Goal: Check status

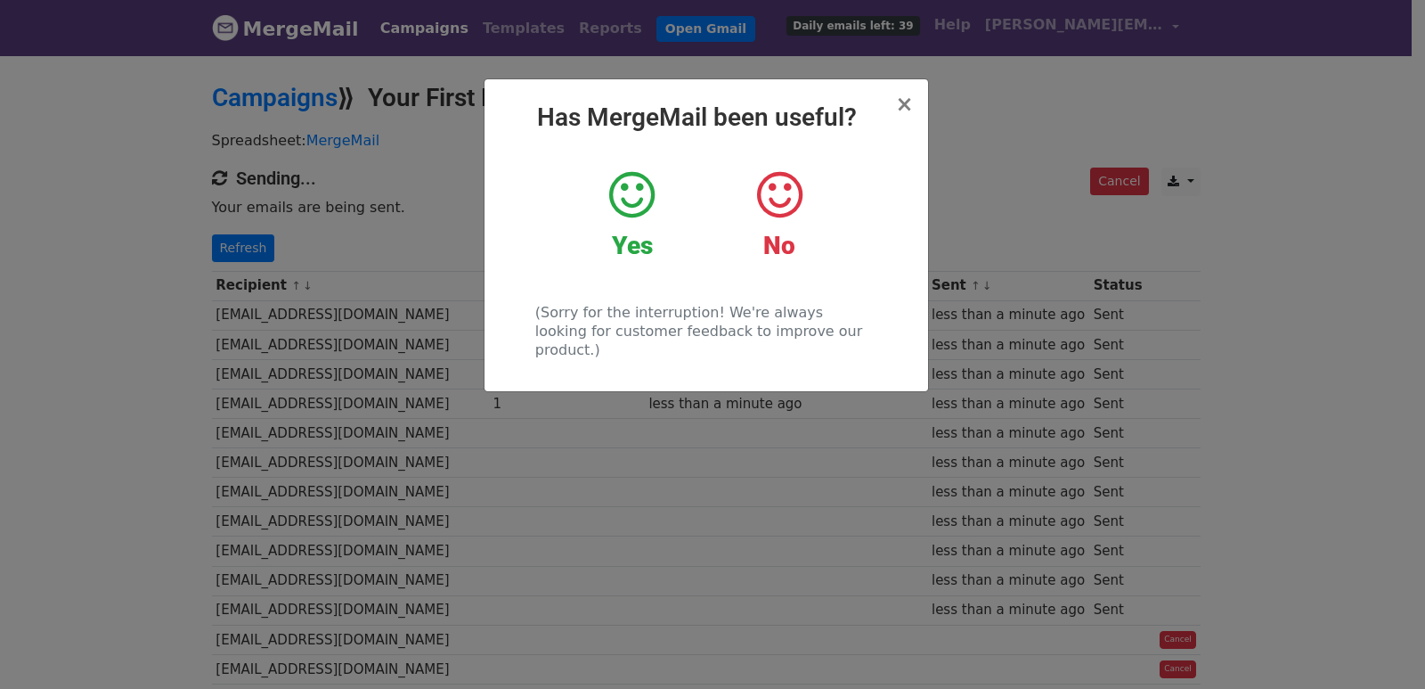
click at [323, 369] on div "× Has MergeMail been useful? Yes No (Sorry for the interruption! We're always l…" at bounding box center [712, 370] width 1425 height 635
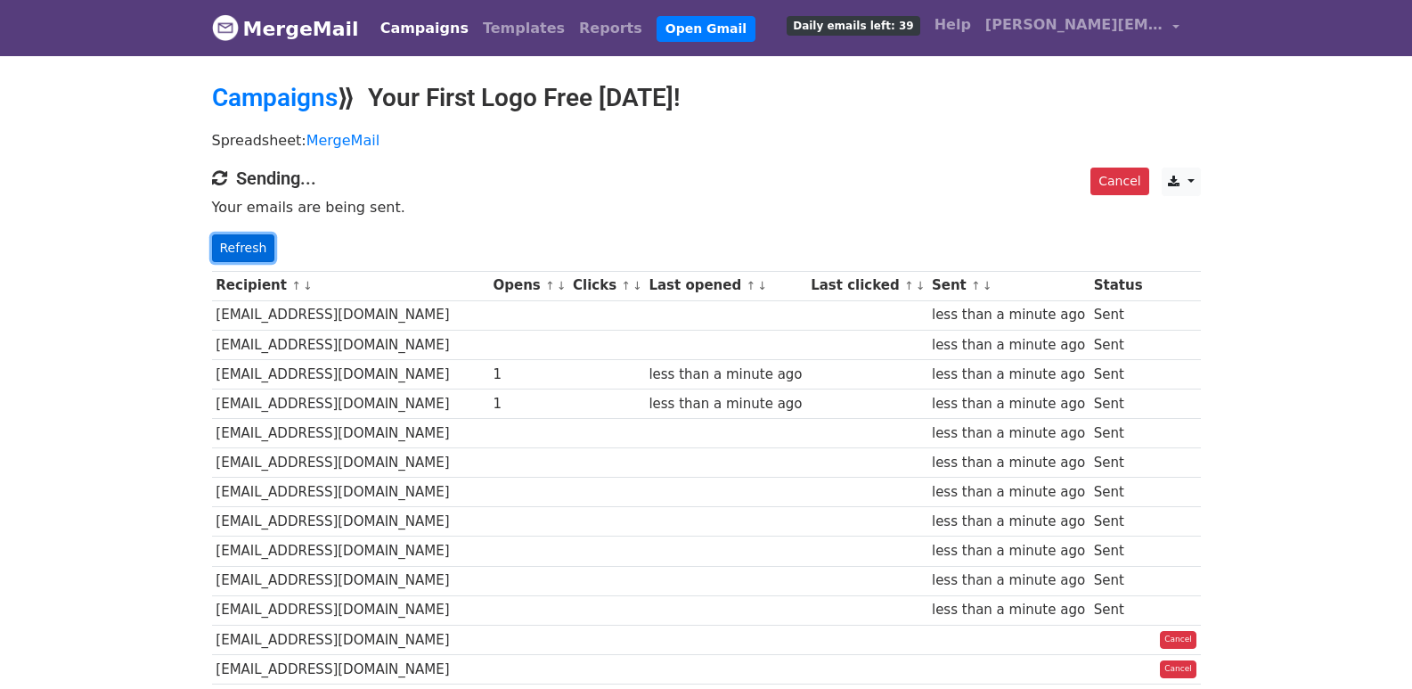
click at [254, 252] on link "Refresh" at bounding box center [243, 248] width 63 height 28
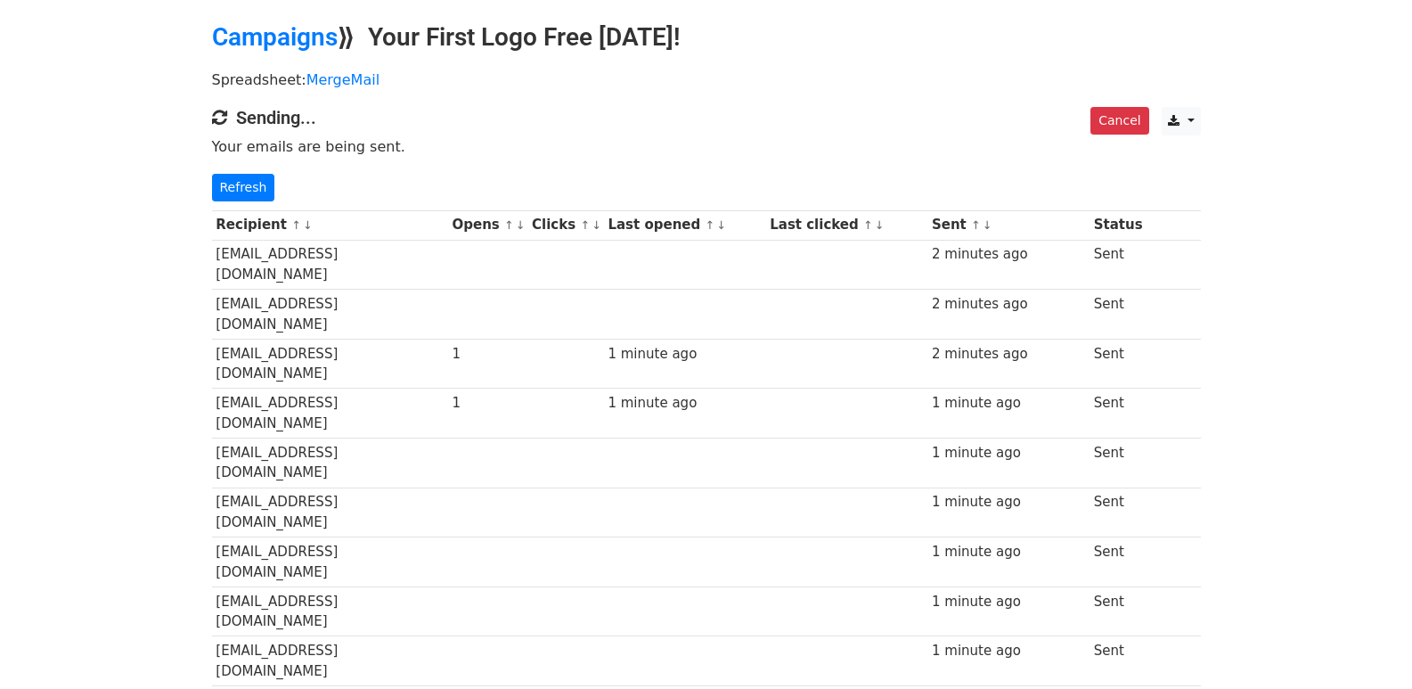
scroll to position [61, 0]
click at [237, 184] on link "Refresh" at bounding box center [243, 188] width 63 height 28
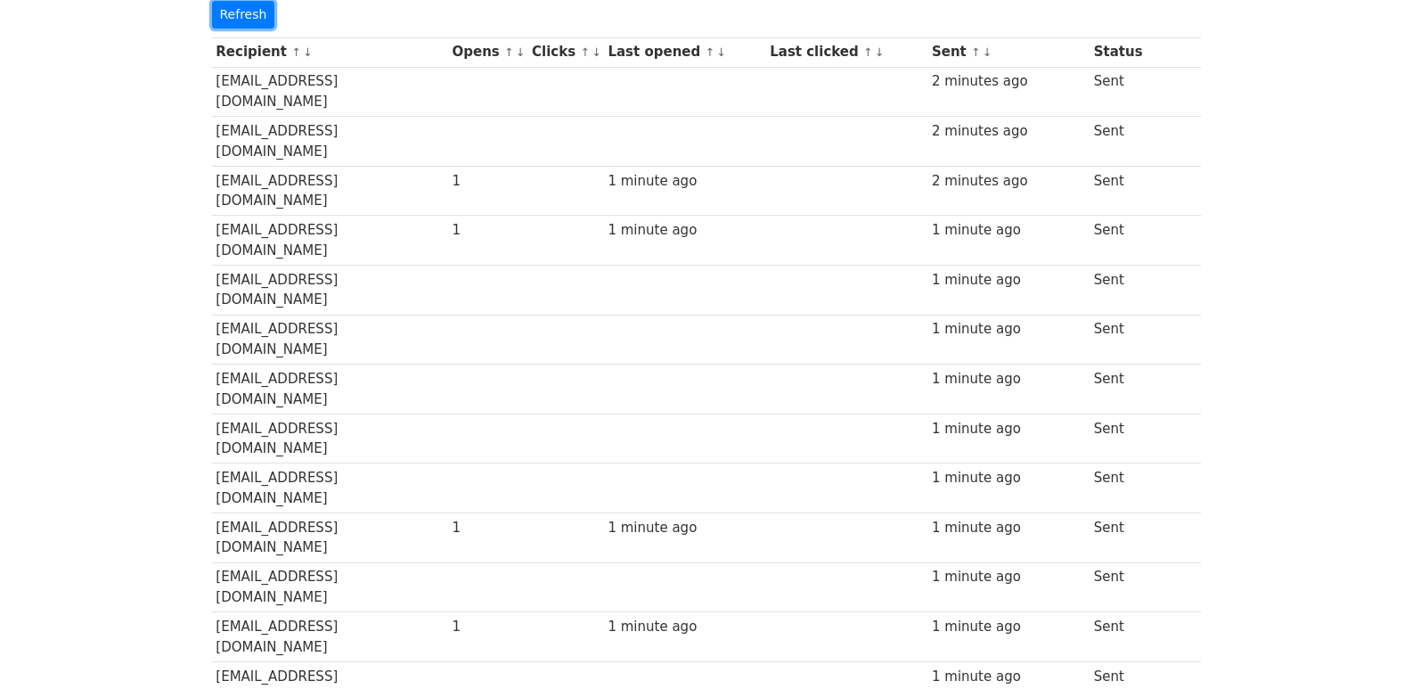
scroll to position [1248, 0]
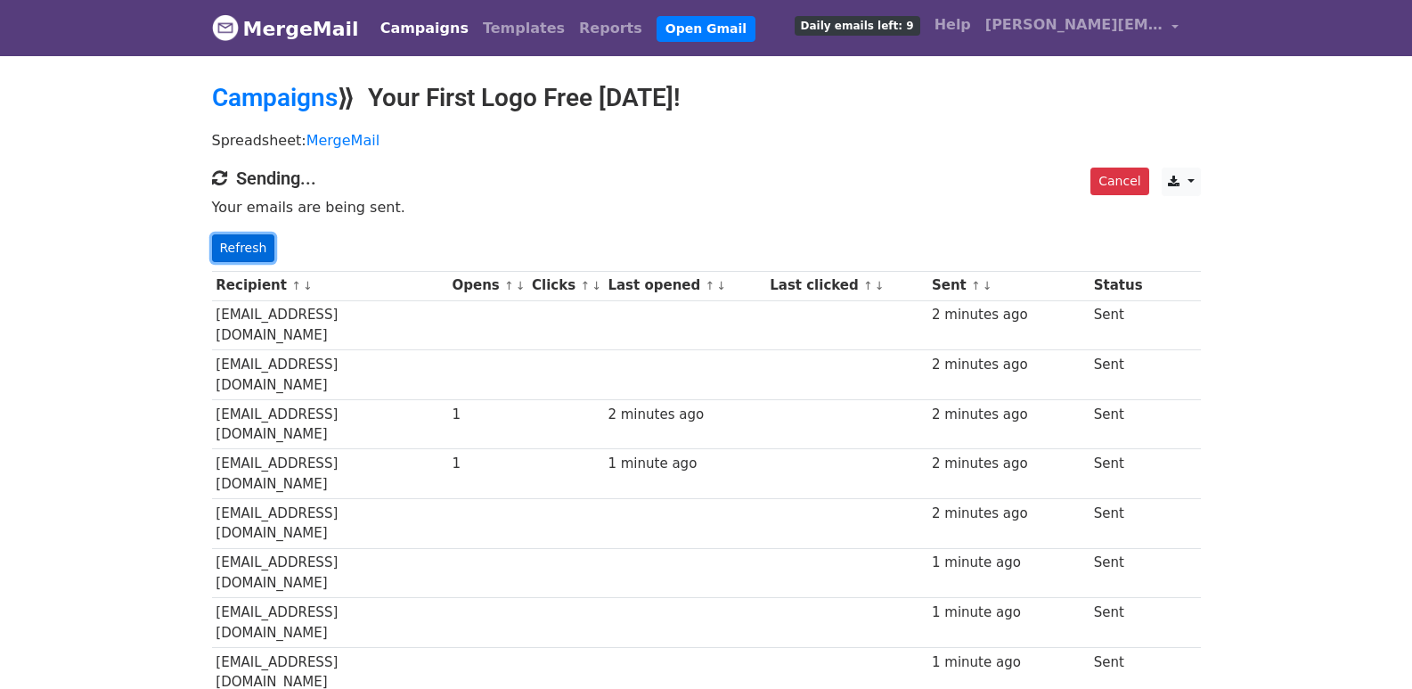
click at [240, 252] on link "Refresh" at bounding box center [243, 248] width 63 height 28
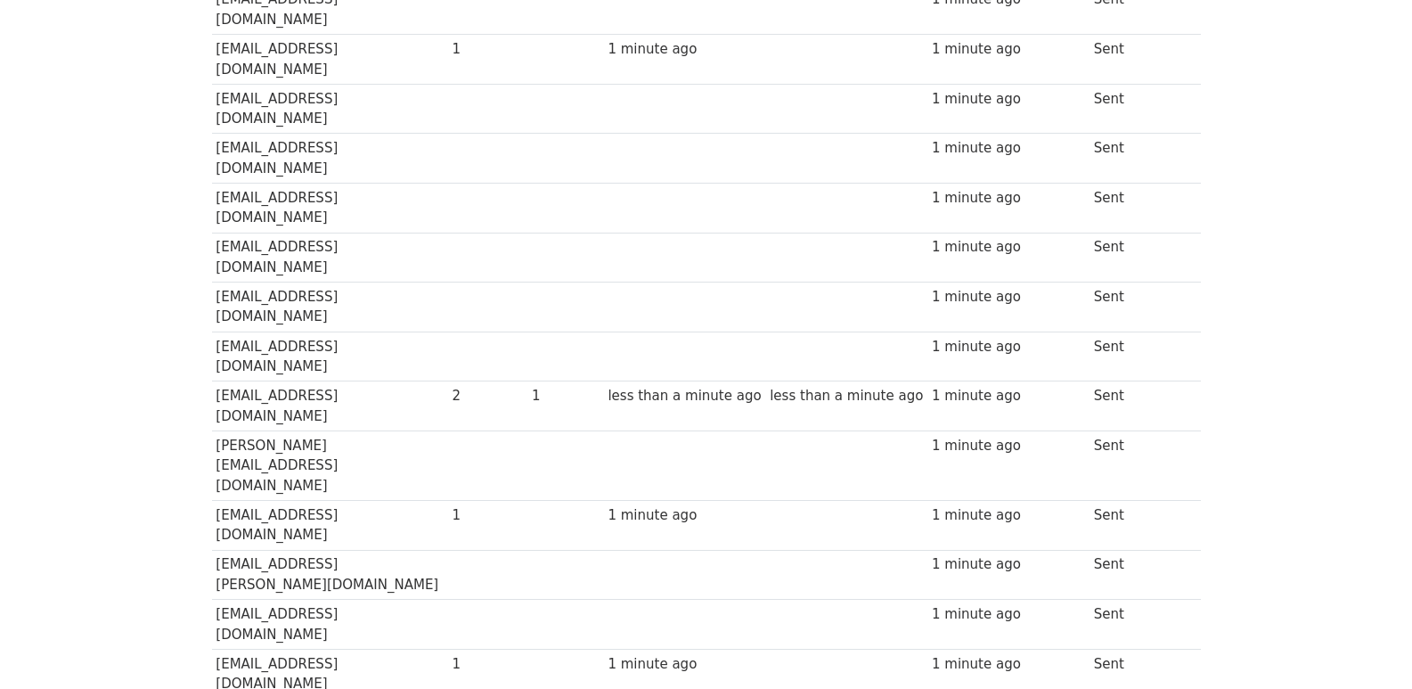
scroll to position [1247, 0]
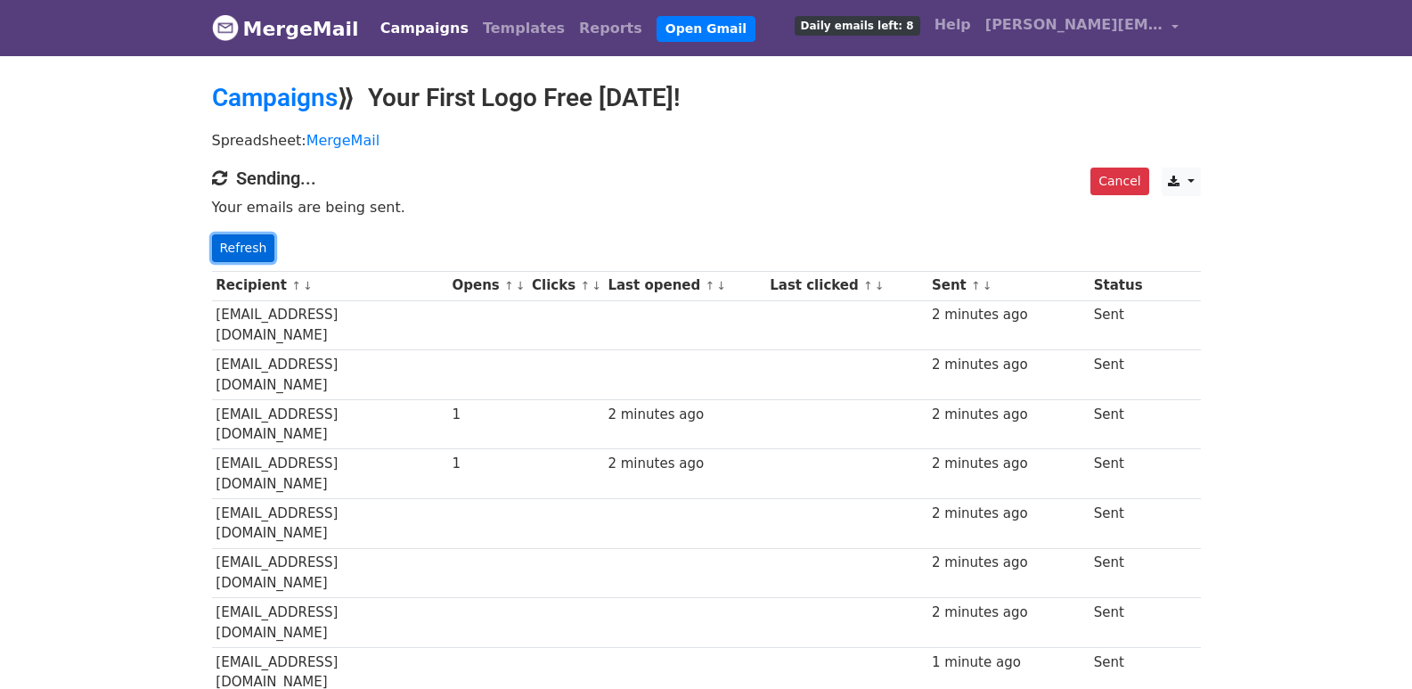
click at [245, 248] on link "Refresh" at bounding box center [243, 248] width 63 height 28
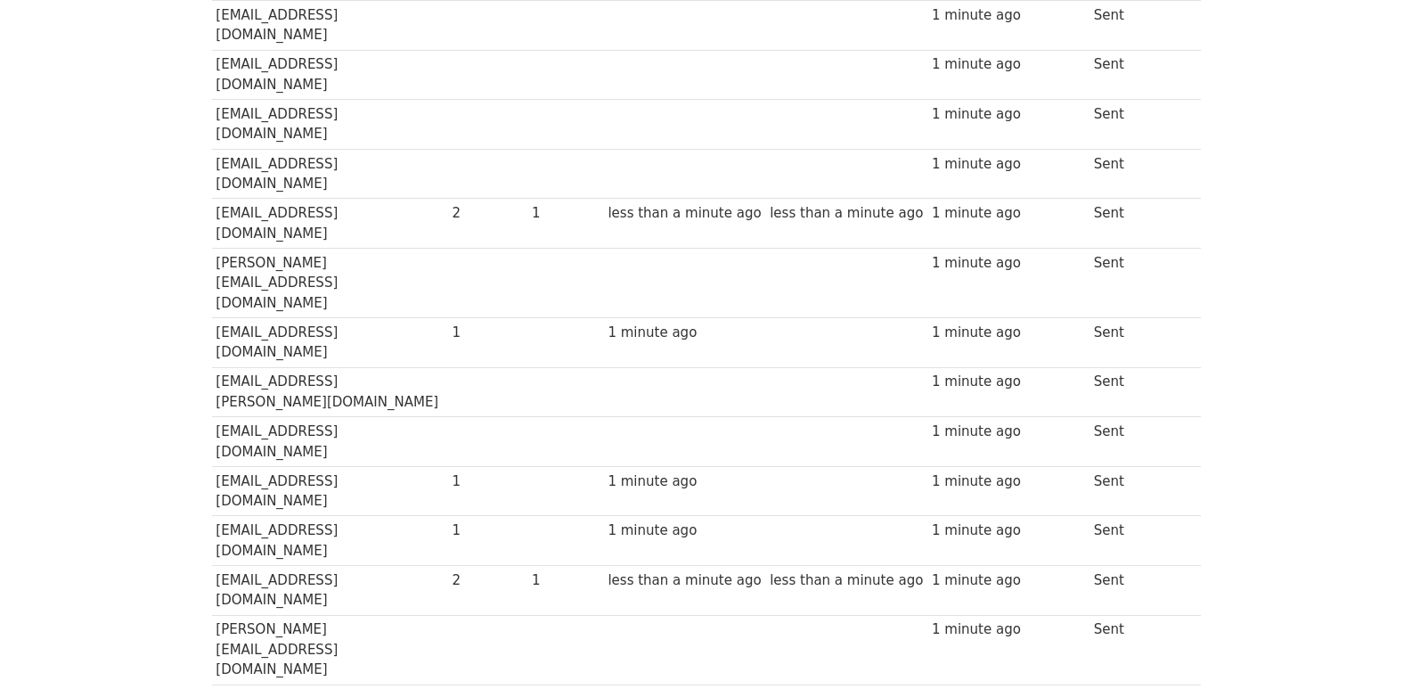
scroll to position [1247, 0]
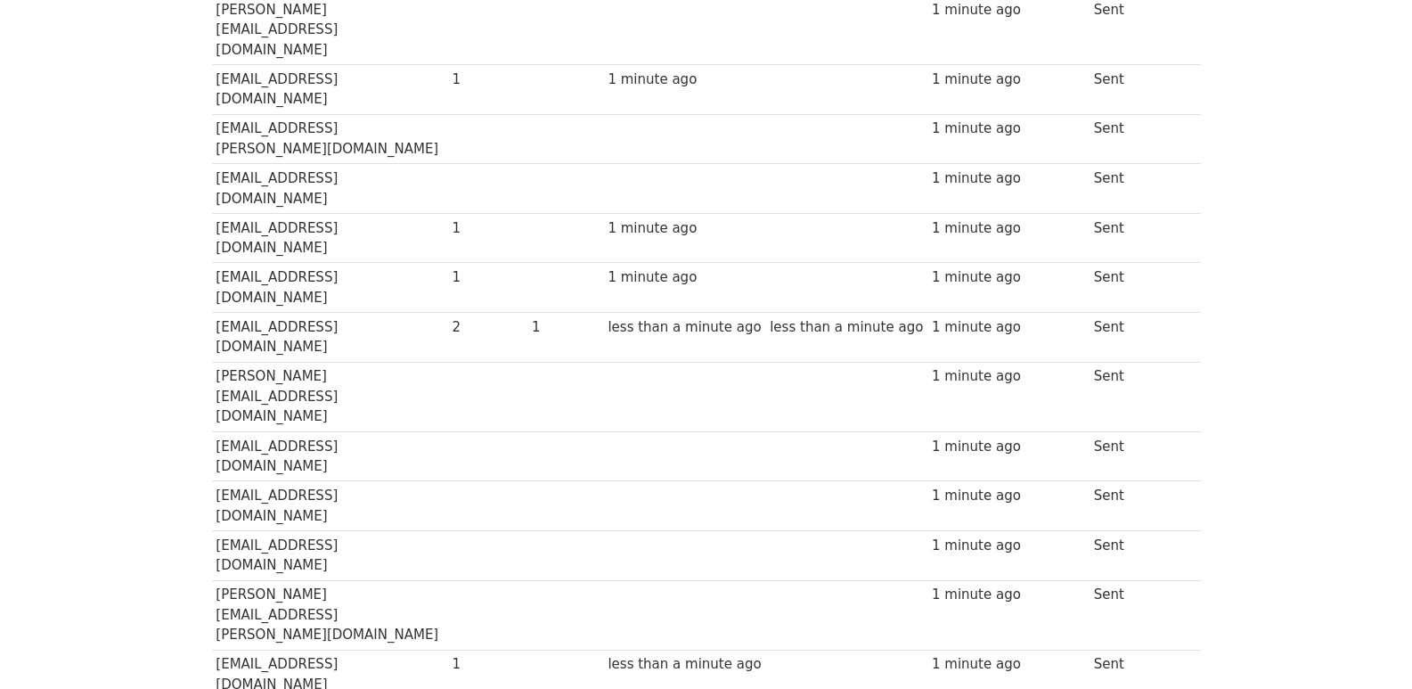
scroll to position [59, 0]
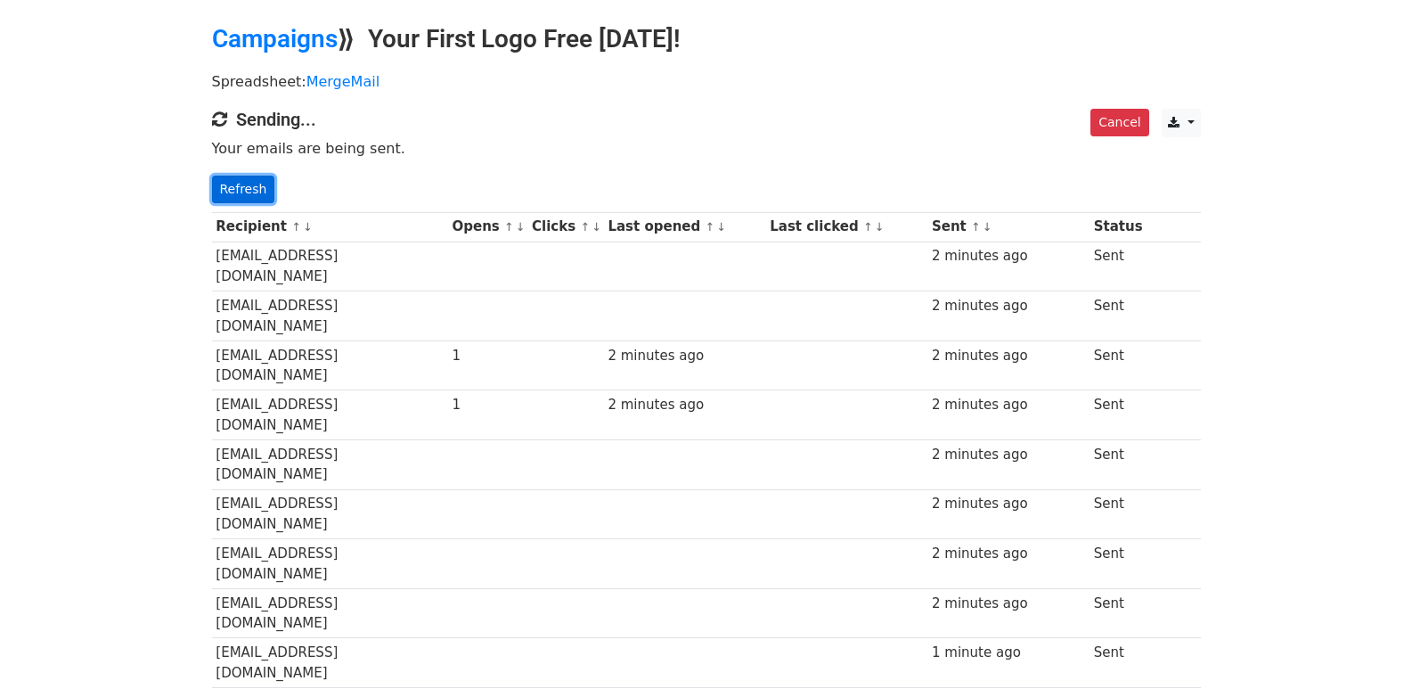
click at [252, 196] on link "Refresh" at bounding box center [243, 190] width 63 height 28
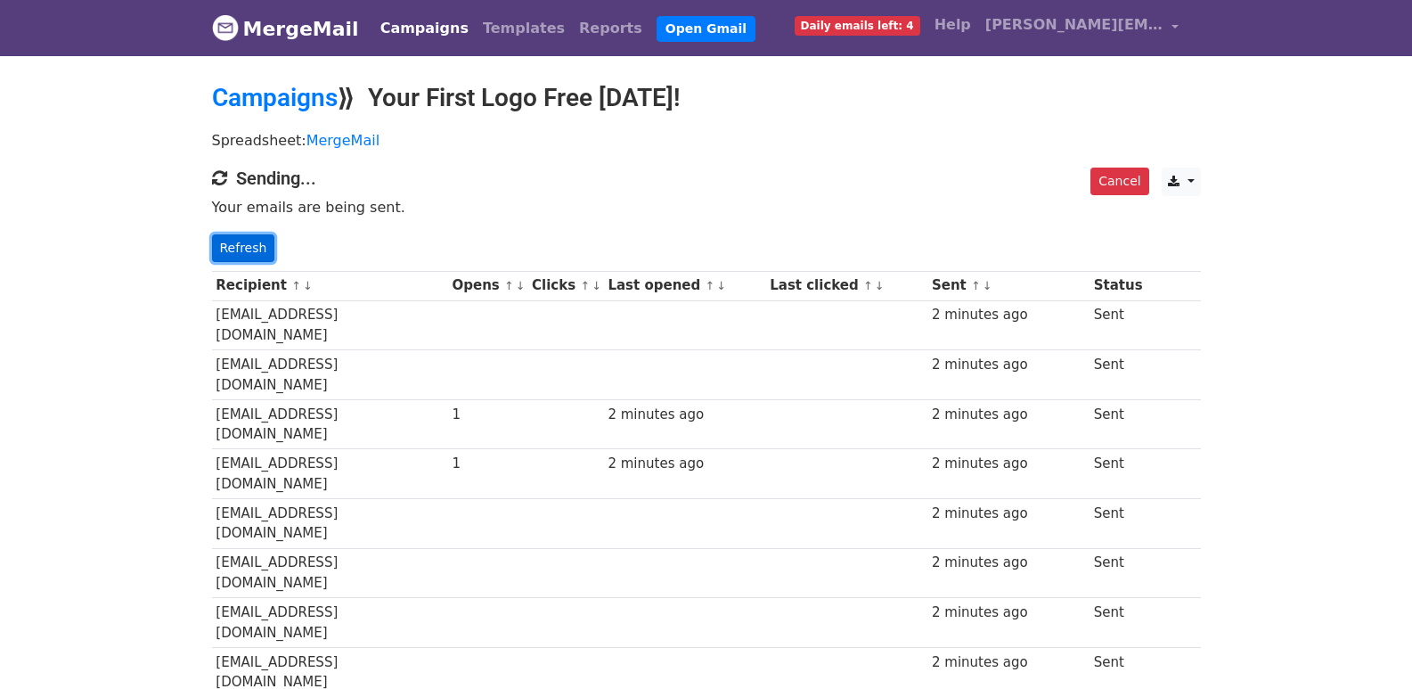
click at [255, 242] on link "Refresh" at bounding box center [243, 248] width 63 height 28
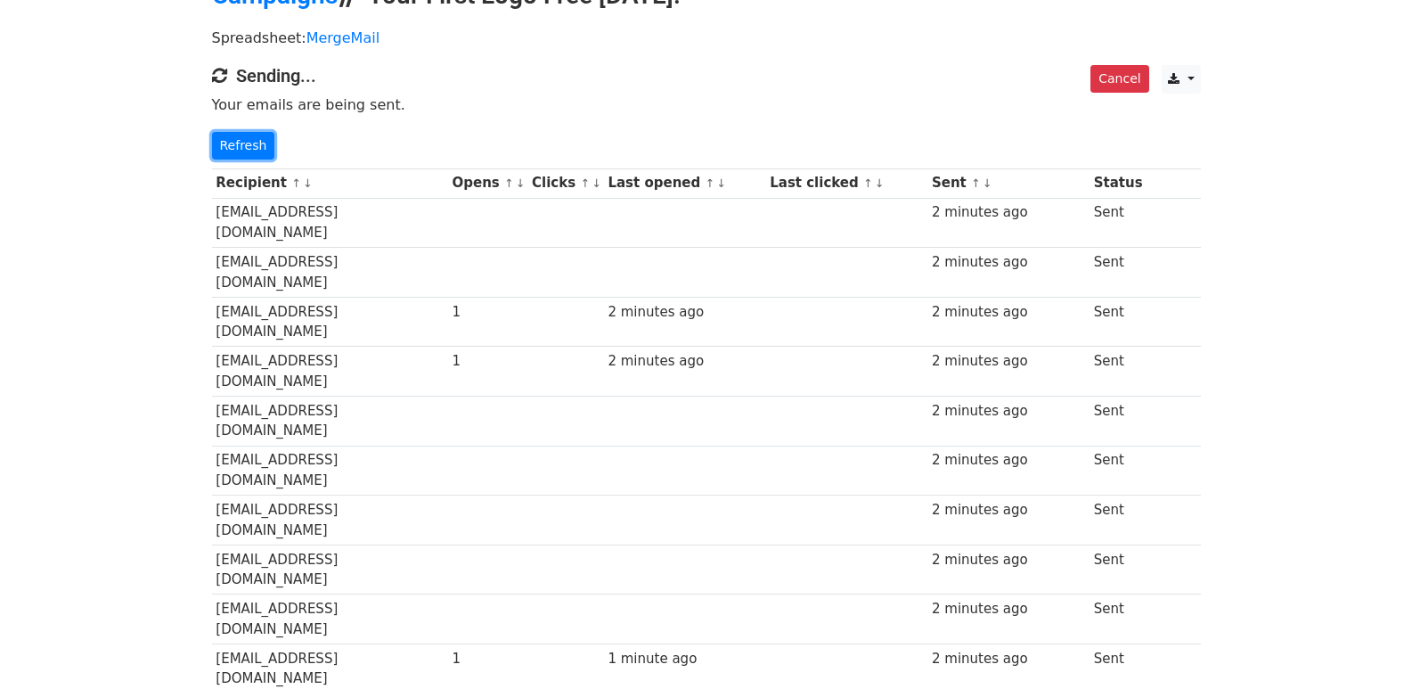
scroll to position [1246, 0]
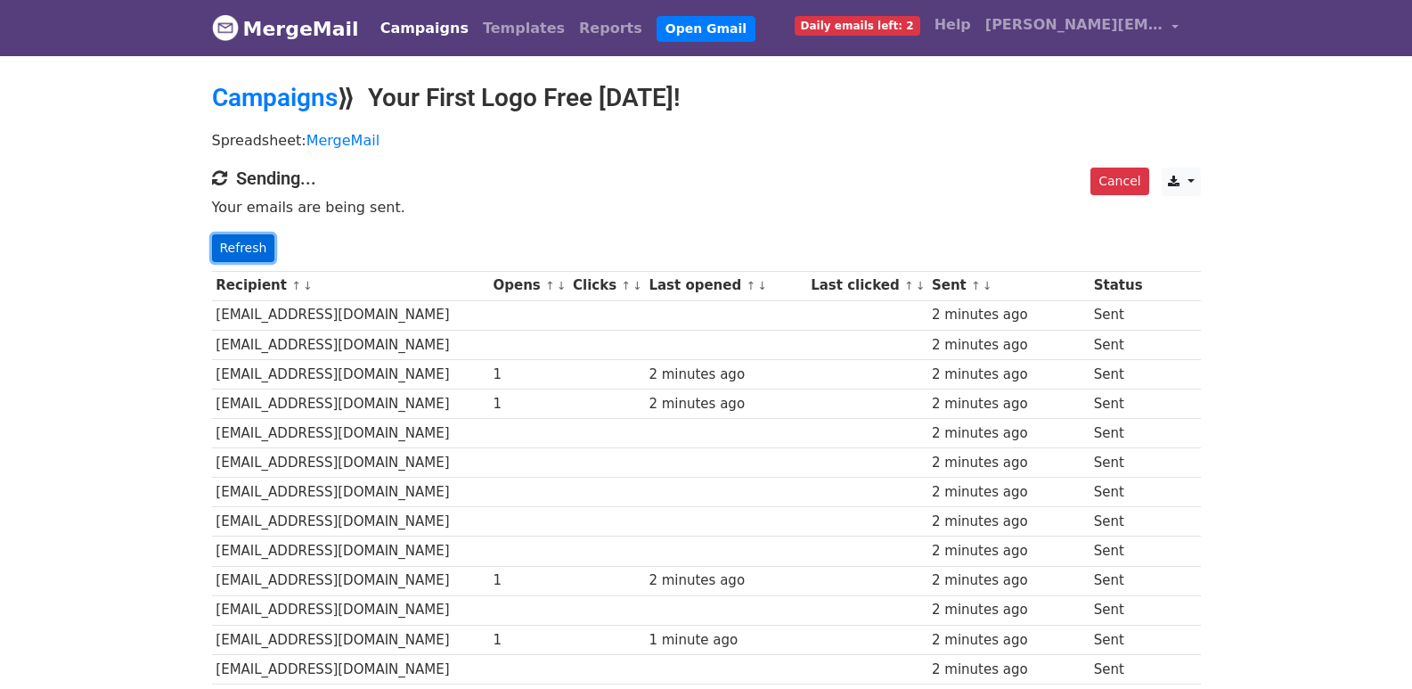
click at [225, 244] on link "Refresh" at bounding box center [243, 248] width 63 height 28
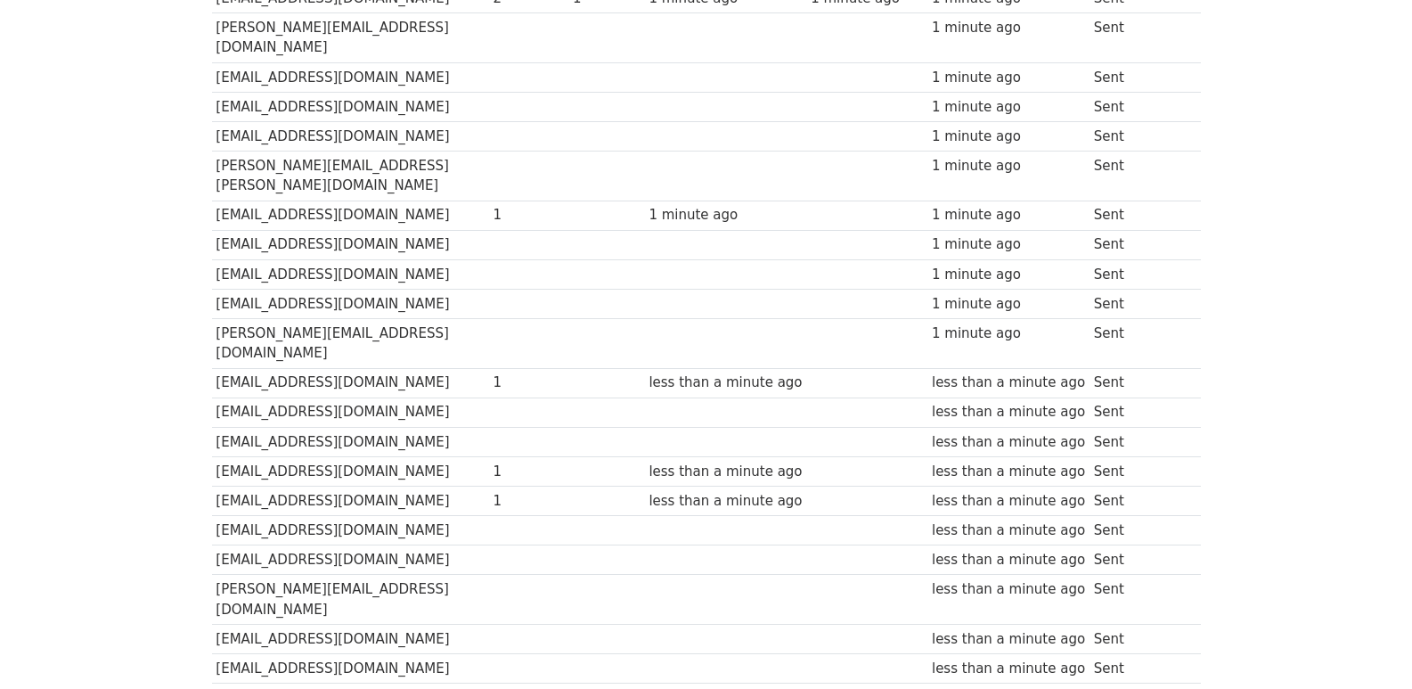
scroll to position [1245, 0]
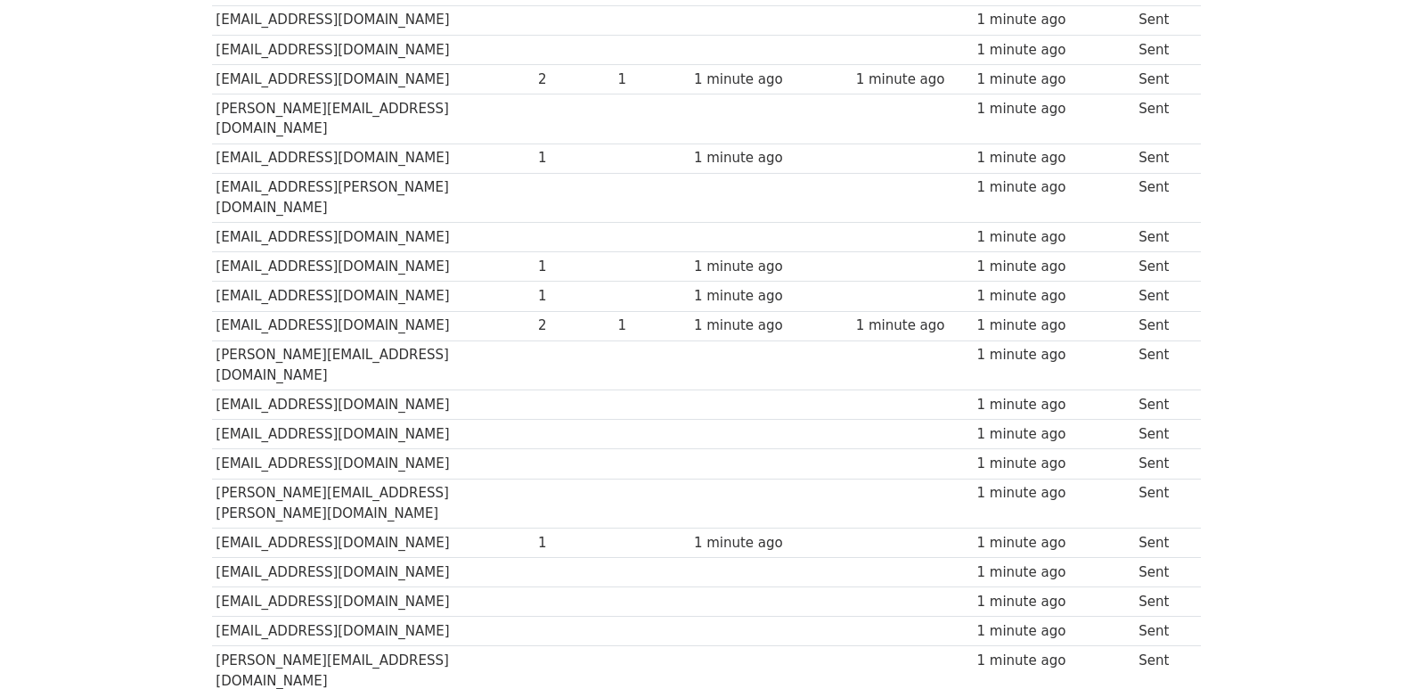
scroll to position [1240, 0]
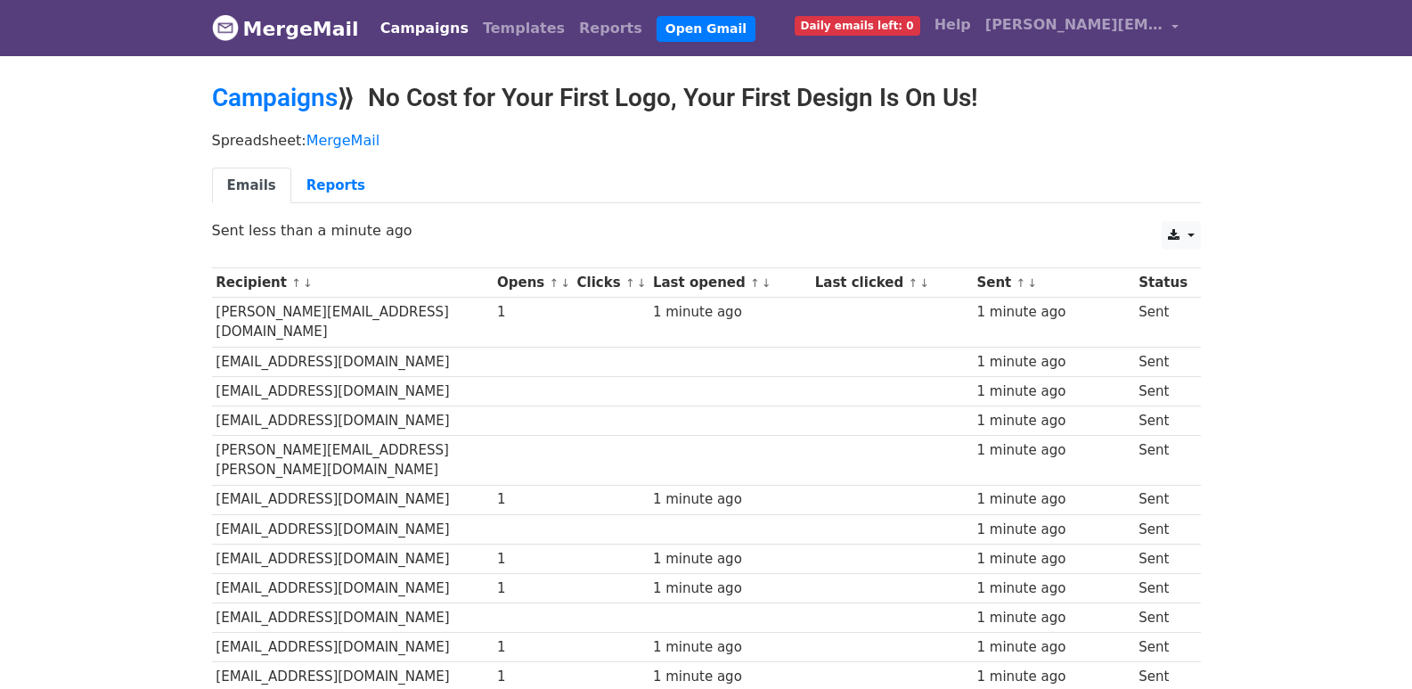
scroll to position [1240, 0]
